Goal: Task Accomplishment & Management: Manage account settings

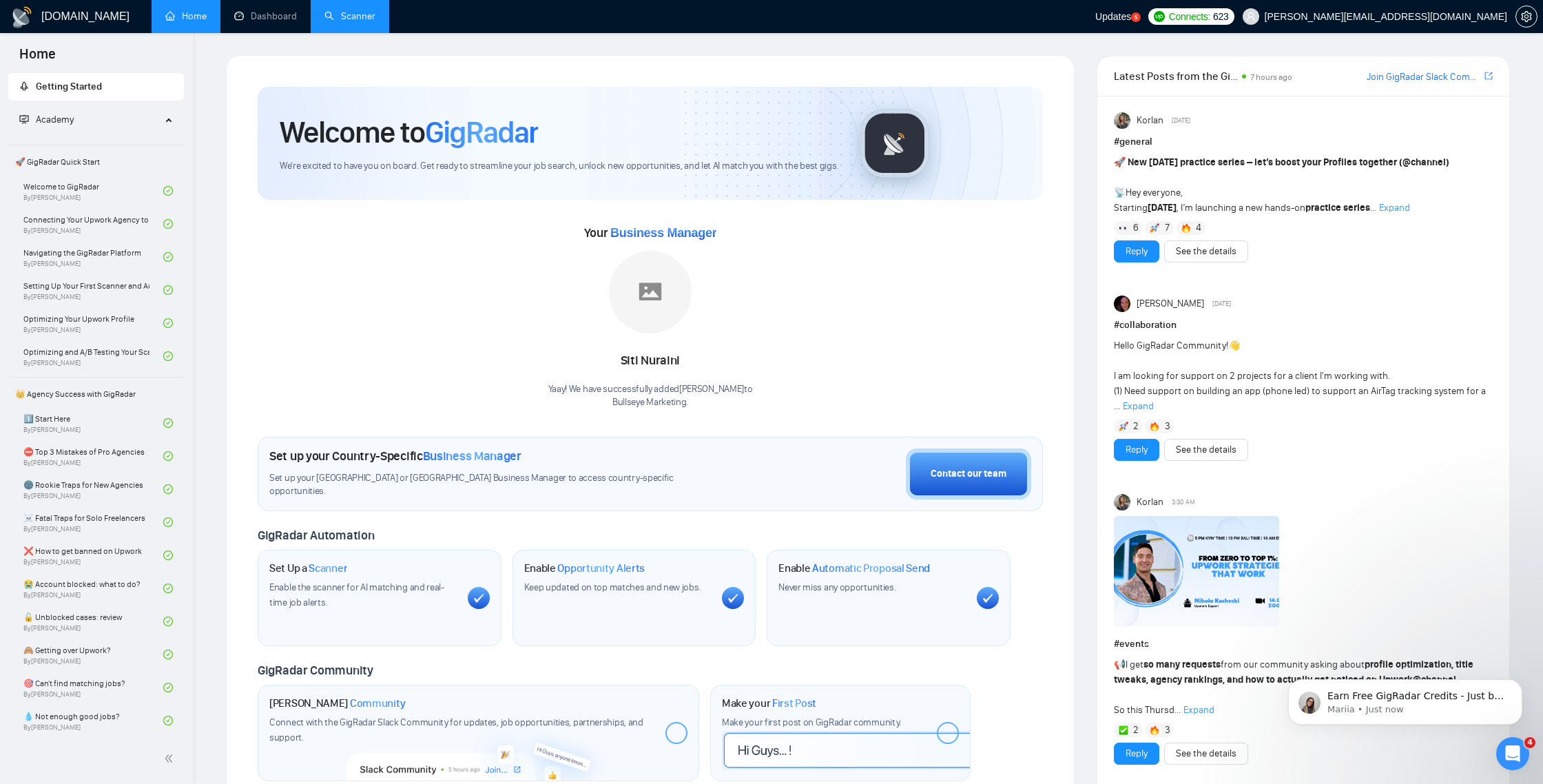
click at [367, 22] on link "Scanner" at bounding box center [350, 16] width 51 height 11
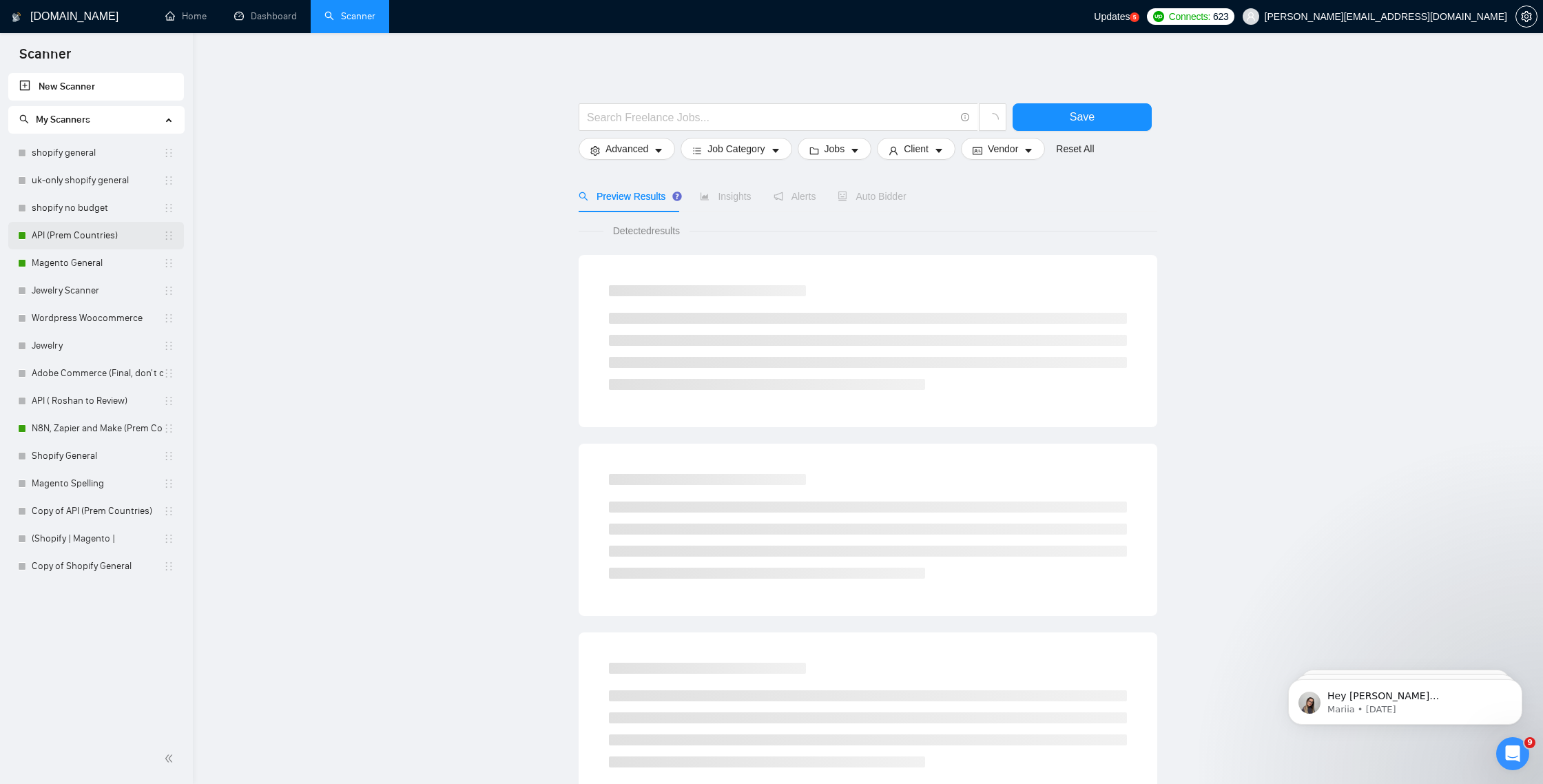
click at [127, 229] on link "API (Prem Countries)" at bounding box center [98, 235] width 132 height 27
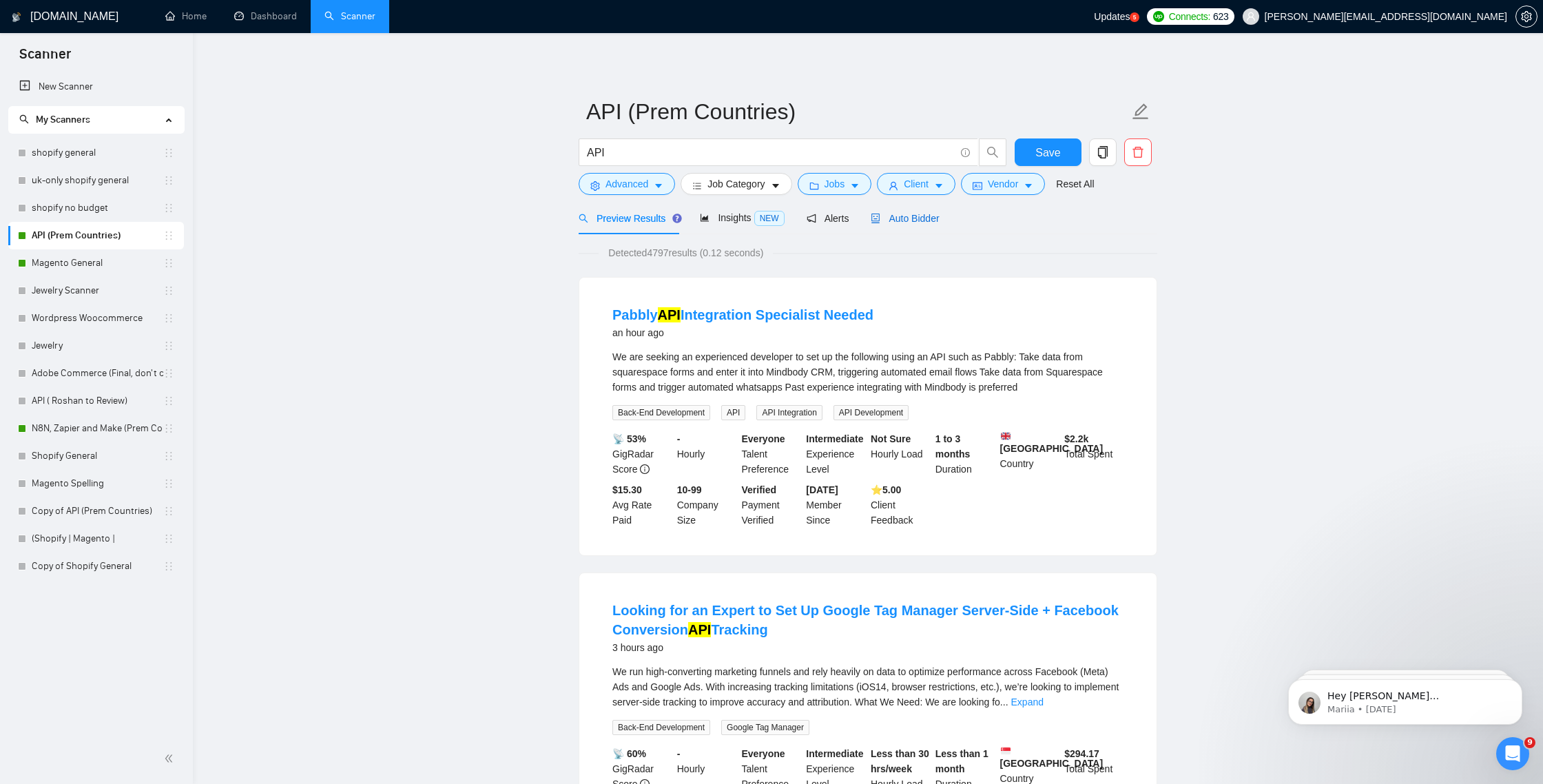
click at [919, 220] on span "Auto Bidder" at bounding box center [905, 219] width 68 height 11
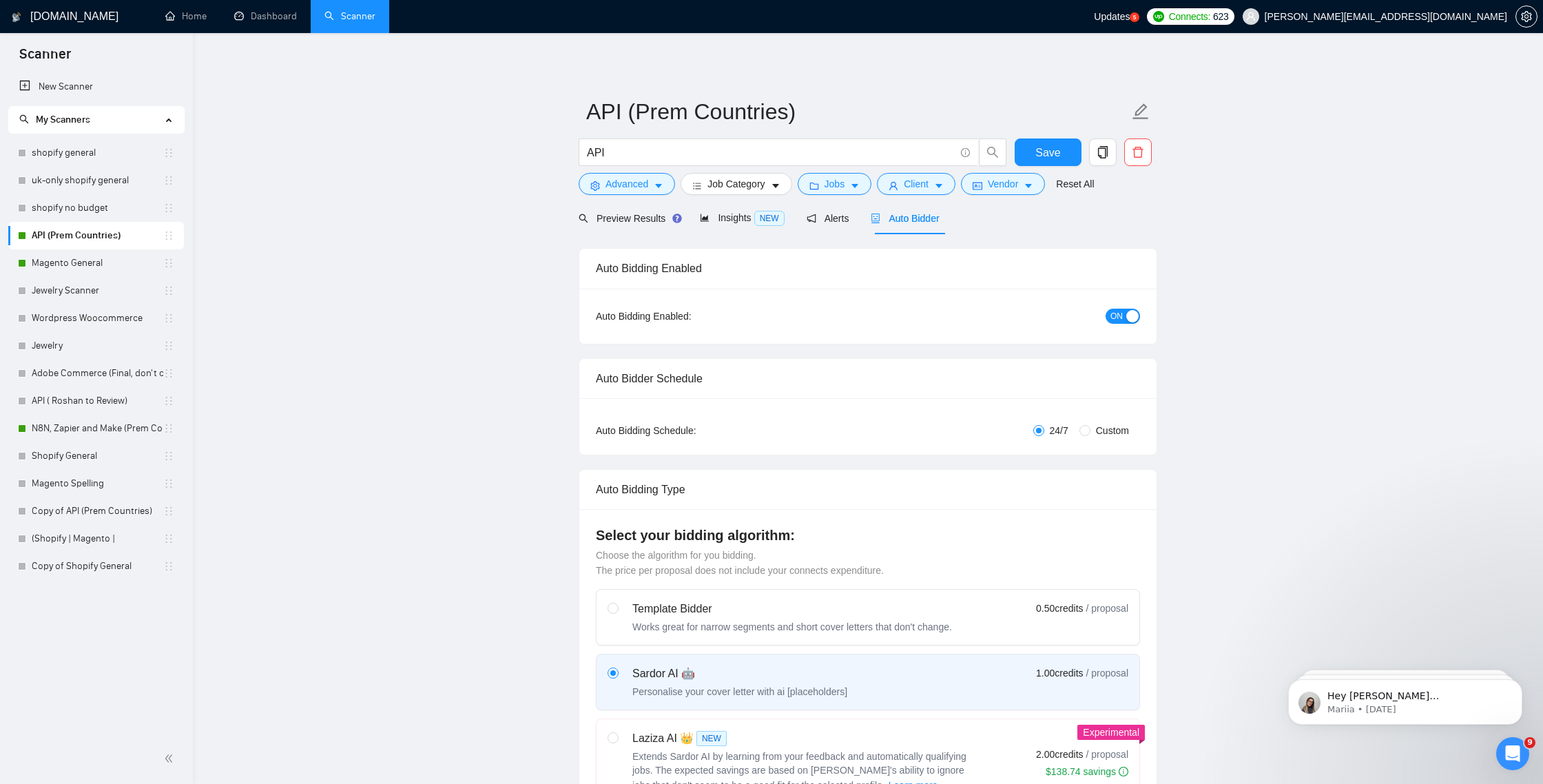
checkbox input "true"
click at [1124, 318] on button "ON" at bounding box center [1123, 316] width 35 height 15
click at [75, 428] on link "N8N, Zapier and Make (Prem Countries)" at bounding box center [98, 428] width 132 height 27
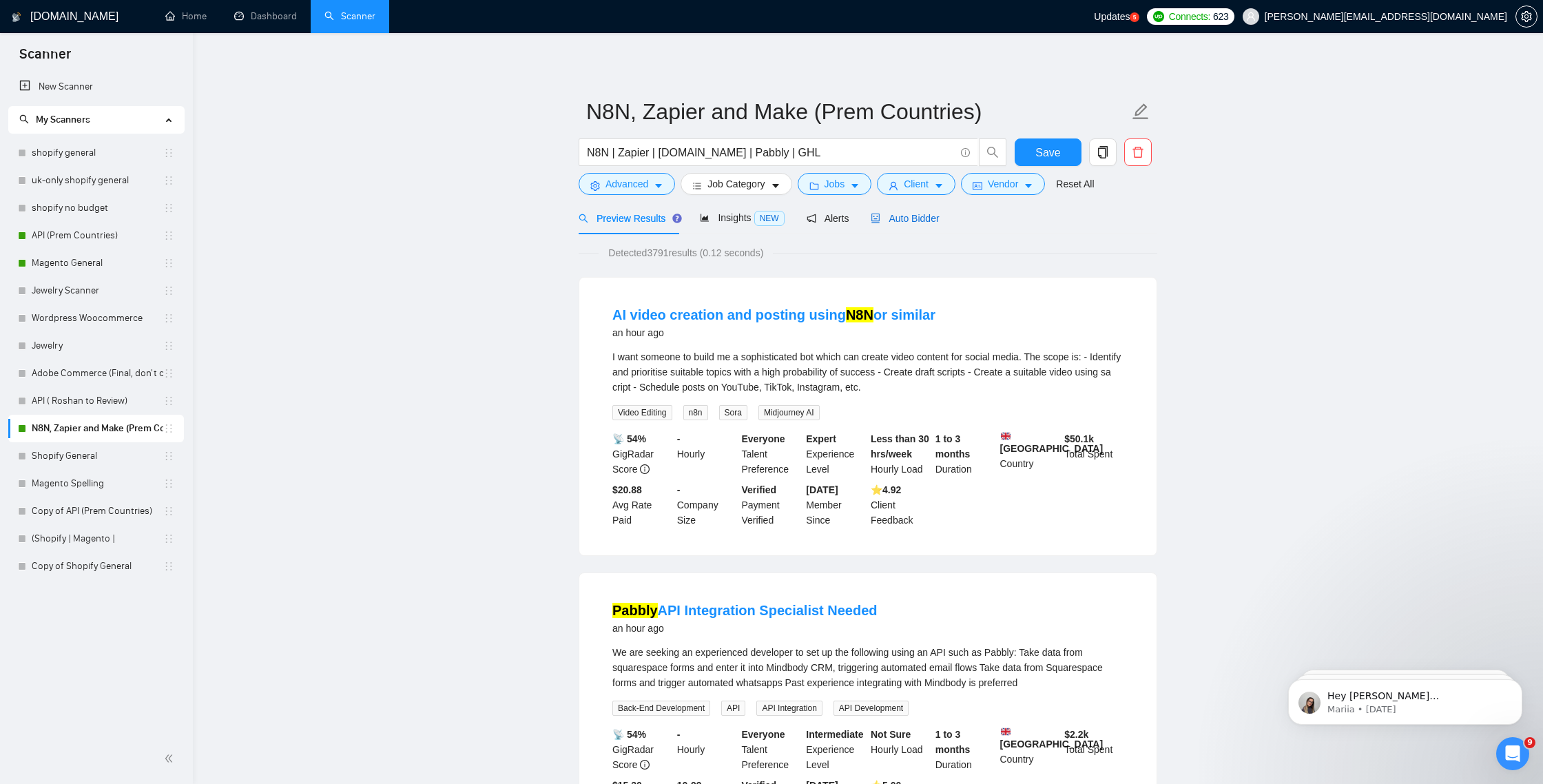
click at [934, 221] on span "Auto Bidder" at bounding box center [905, 219] width 68 height 11
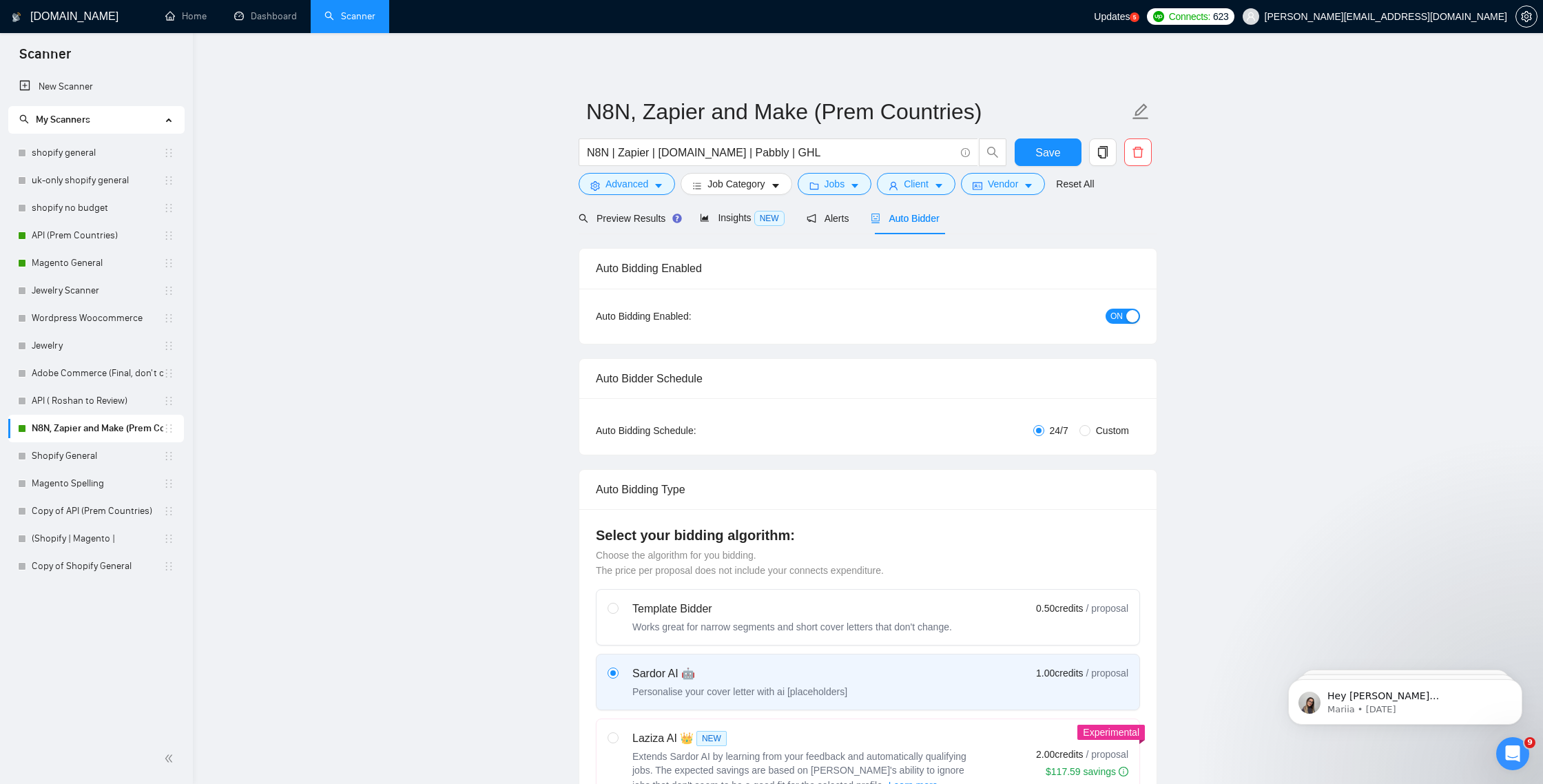
click at [1124, 319] on button "ON" at bounding box center [1123, 316] width 35 height 15
click at [1053, 158] on span "Save" at bounding box center [1047, 153] width 25 height 17
checkbox input "true"
drag, startPoint x: 102, startPoint y: 234, endPoint x: 140, endPoint y: 232, distance: 38.1
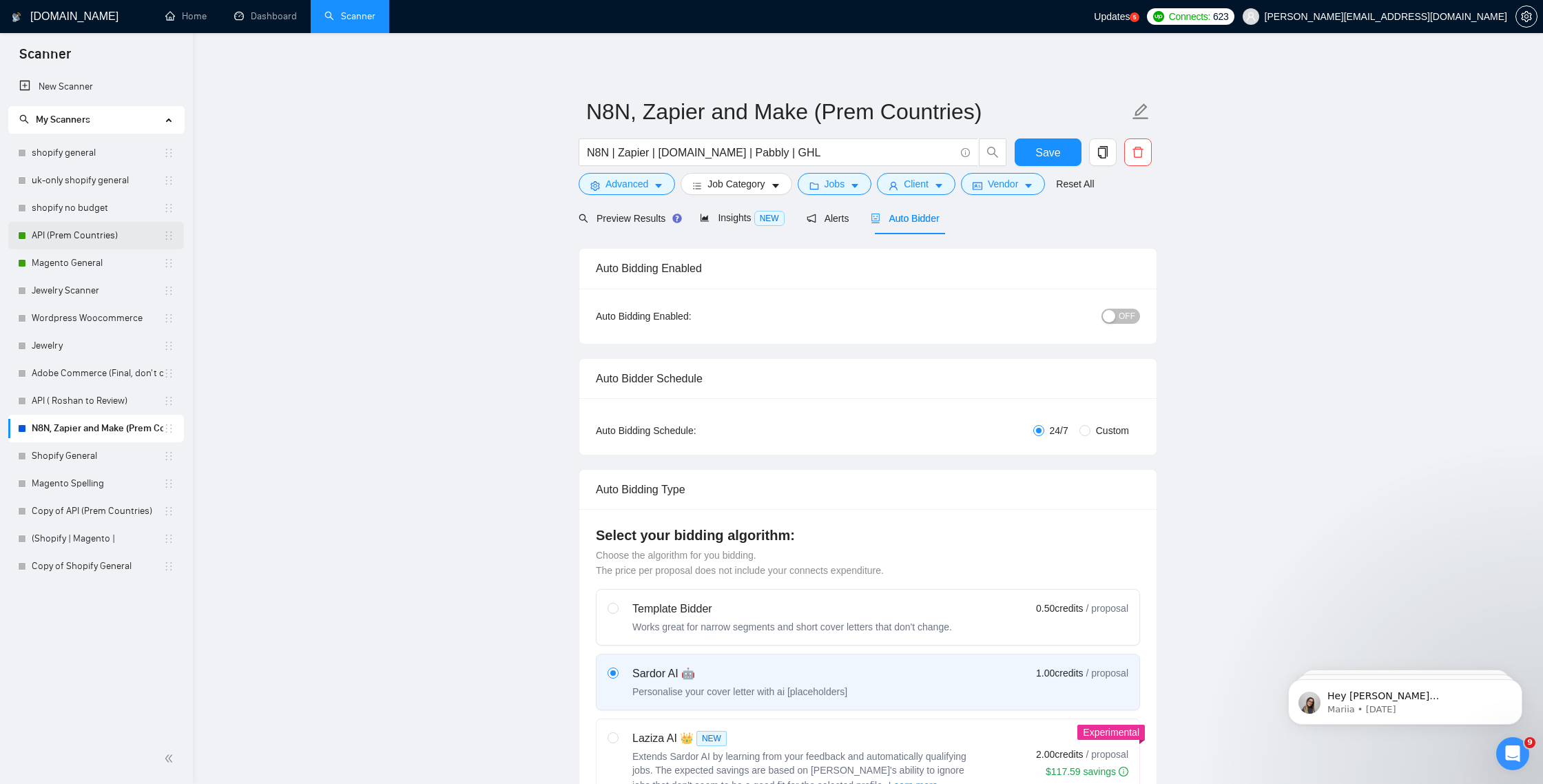
click at [102, 235] on link "API (Prem Countries)" at bounding box center [98, 235] width 132 height 27
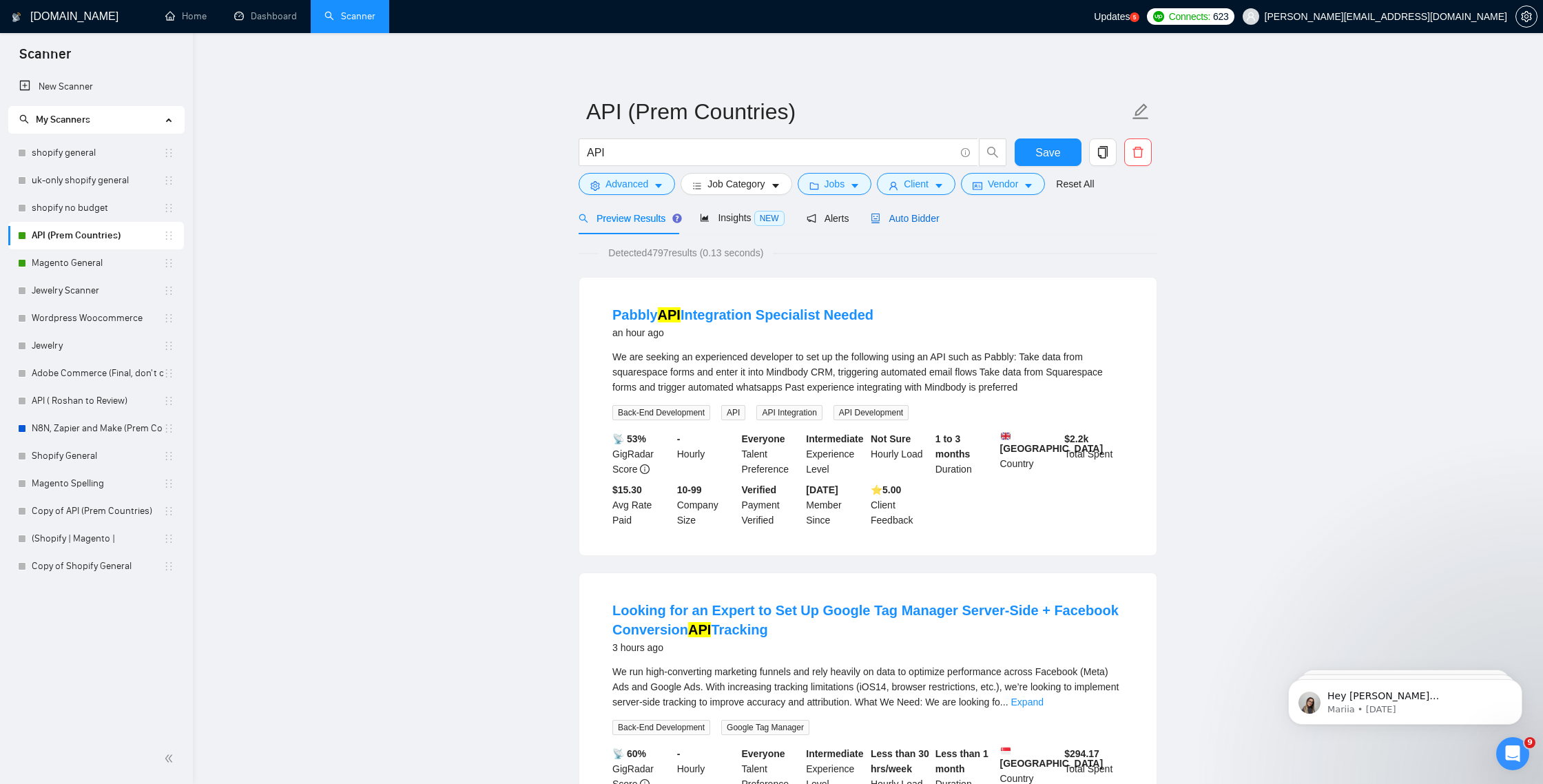
click at [930, 220] on span "Auto Bidder" at bounding box center [905, 219] width 68 height 11
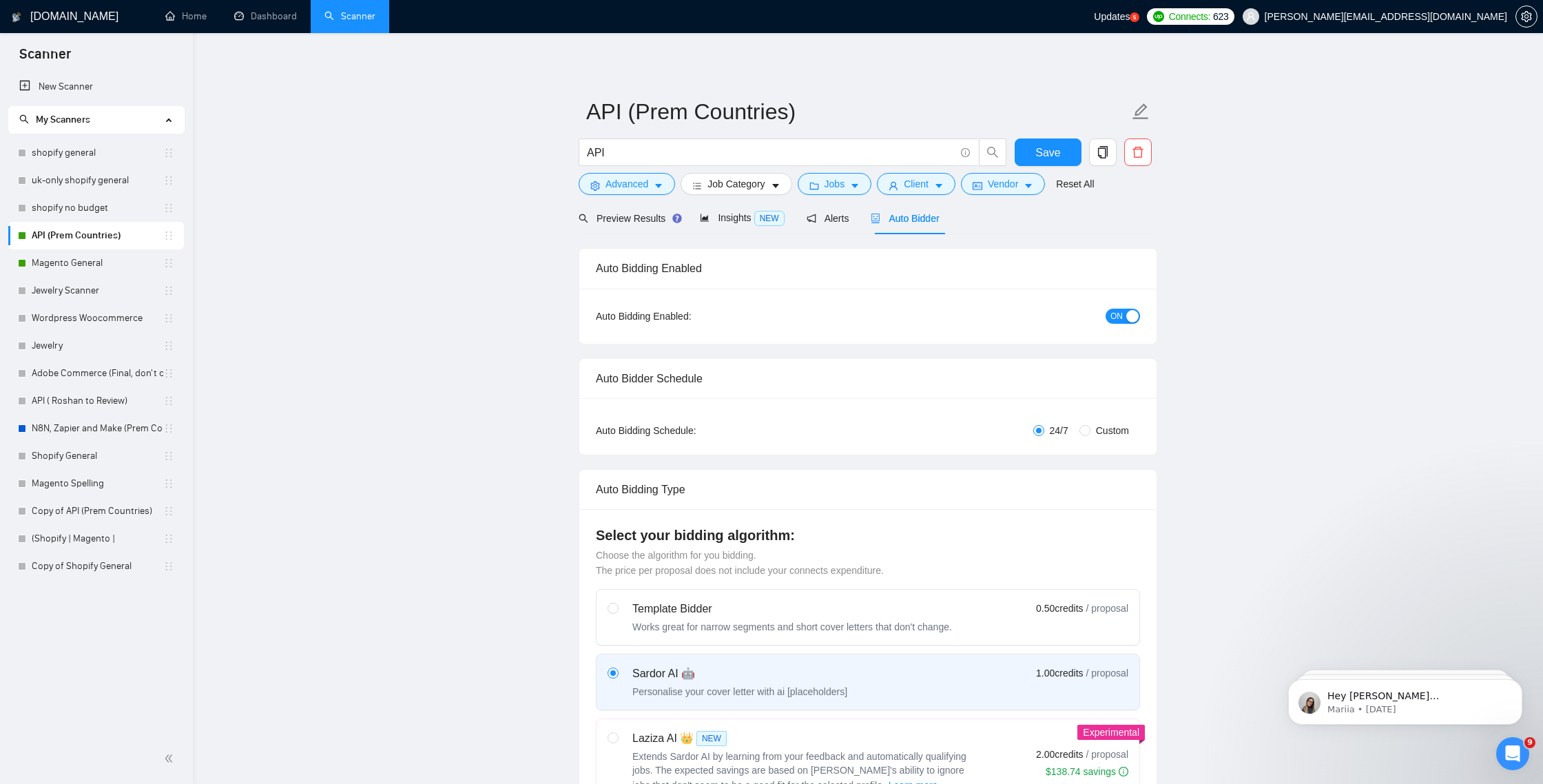
checkbox input "true"
click at [1126, 312] on div "button" at bounding box center [1132, 316] width 12 height 12
click at [1055, 150] on span "Save" at bounding box center [1047, 153] width 25 height 17
checkbox input "true"
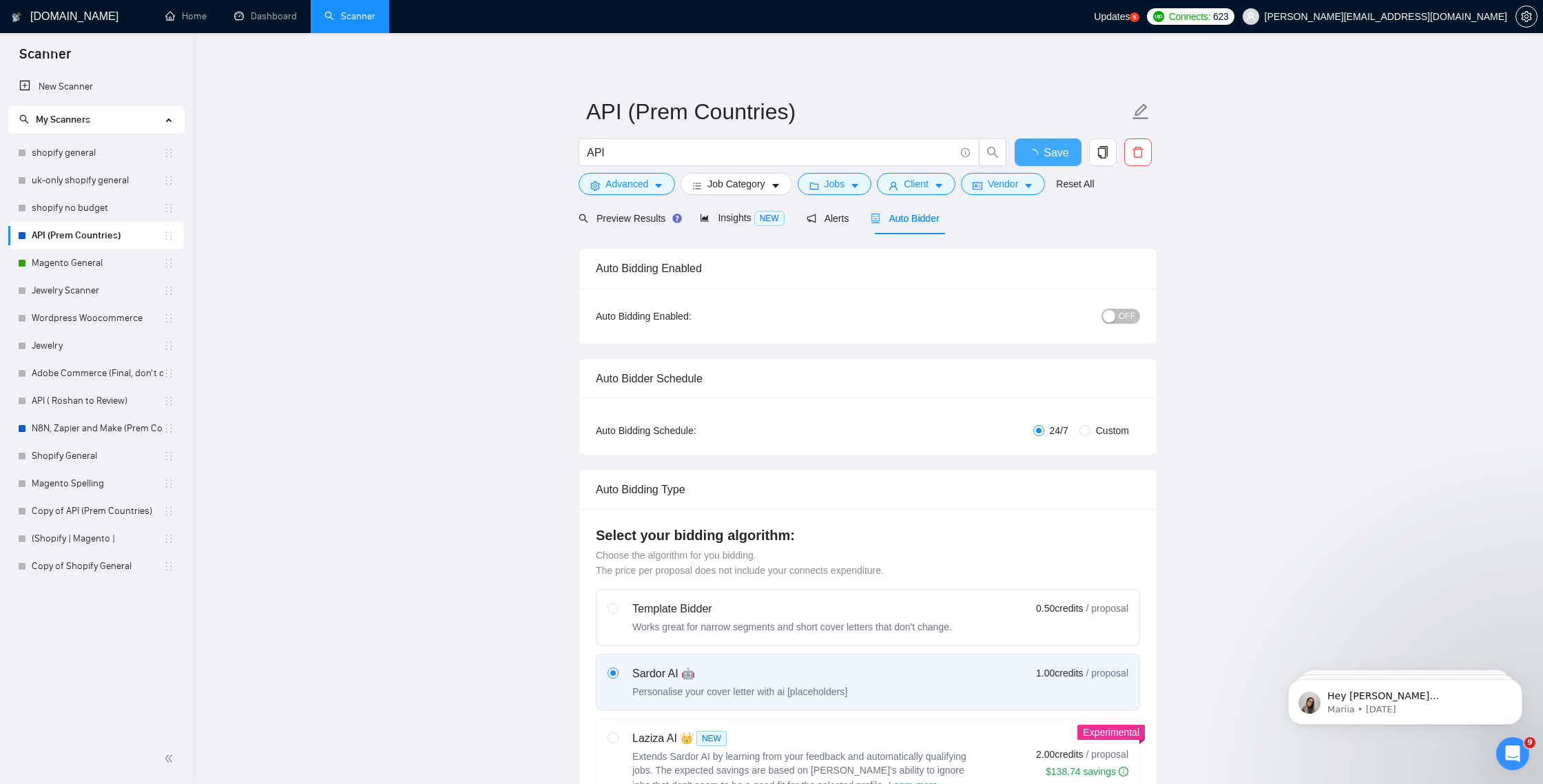
checkbox input "true"
click at [73, 264] on link "Magento General" at bounding box center [98, 263] width 132 height 27
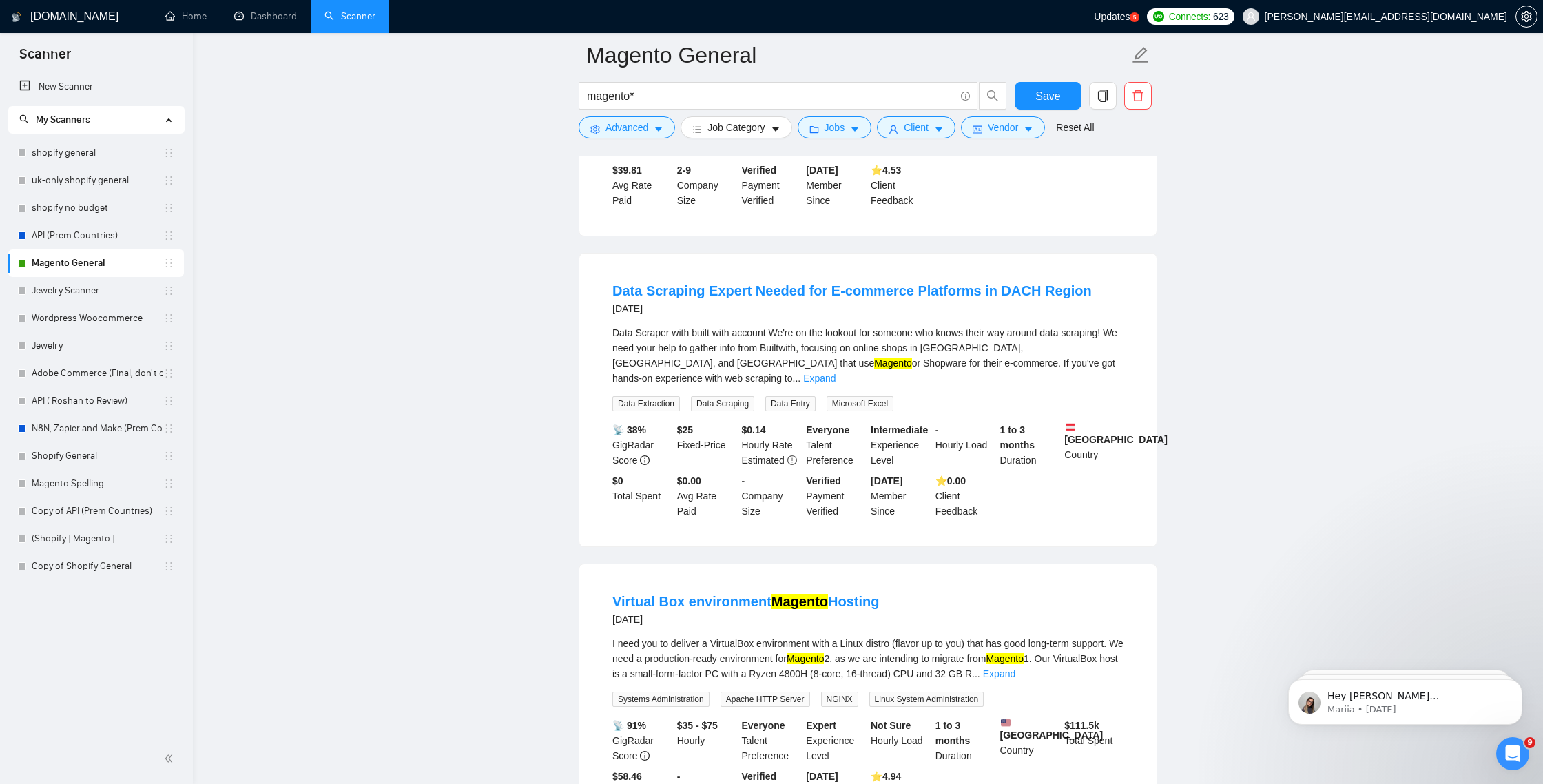
scroll to position [1140, 0]
